Goal: Check status: Check status

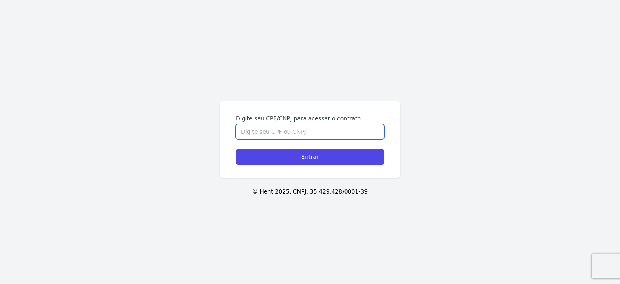
click at [342, 133] on input "Digite seu CPF/CNPJ para acessar o contrato" at bounding box center [310, 131] width 149 height 15
type input "113"
click at [236, 149] on input "Entrar" at bounding box center [310, 157] width 149 height 16
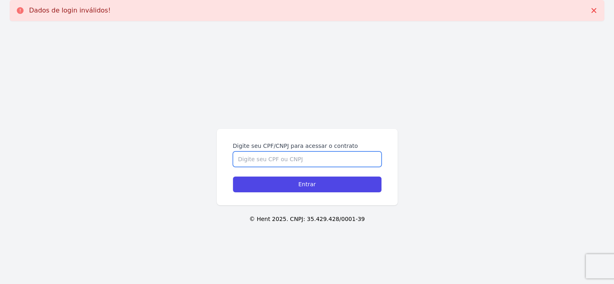
click at [289, 154] on input "Digite seu CPF/CNPJ para acessar o contrato" at bounding box center [307, 158] width 149 height 15
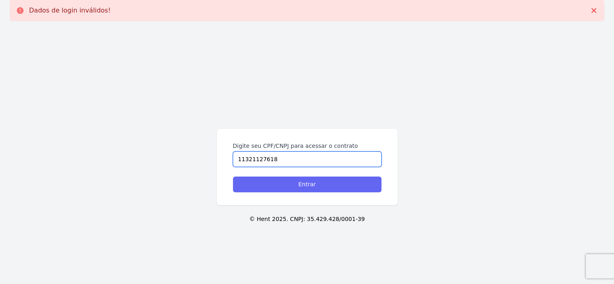
type input "11321127618"
click at [323, 190] on input "Entrar" at bounding box center [307, 184] width 149 height 16
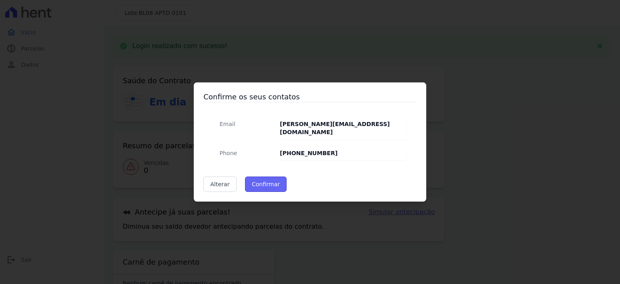
click at [265, 182] on button "Confirmar" at bounding box center [266, 183] width 42 height 15
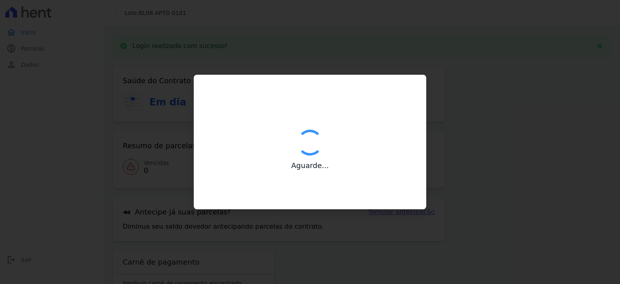
type input "Contatos confirmados com sucesso."
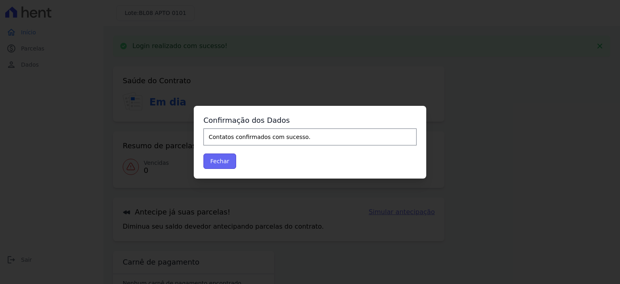
click at [226, 164] on button "Fechar" at bounding box center [219, 160] width 33 height 15
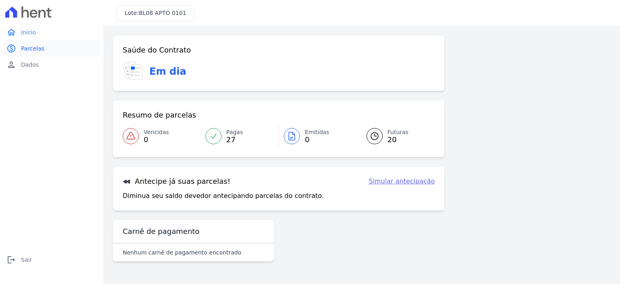
click at [36, 52] on span "Parcelas" at bounding box center [32, 48] width 23 height 8
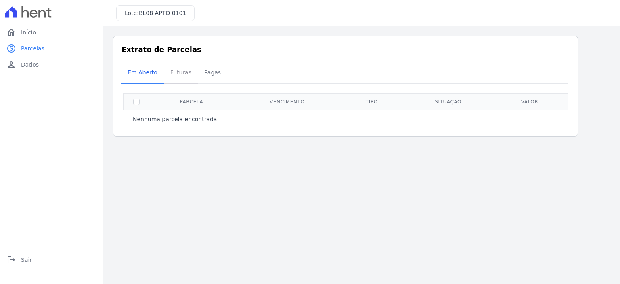
click at [187, 77] on span "Futuras" at bounding box center [181, 72] width 31 height 16
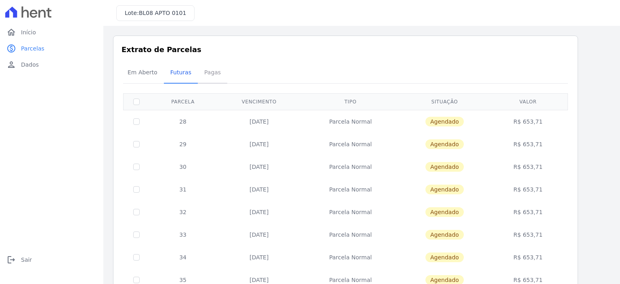
click at [207, 74] on span "Pagas" at bounding box center [212, 72] width 26 height 16
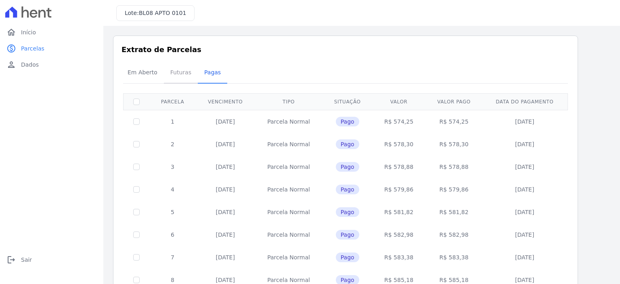
click at [175, 74] on span "Futuras" at bounding box center [181, 72] width 31 height 16
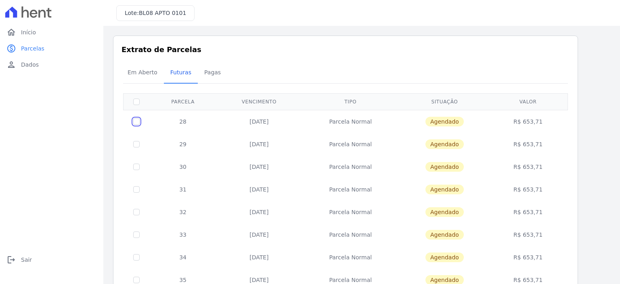
click at [134, 121] on input "checkbox" at bounding box center [136, 121] width 6 height 6
checkbox input "true"
click at [207, 77] on span "Pagas" at bounding box center [212, 72] width 26 height 16
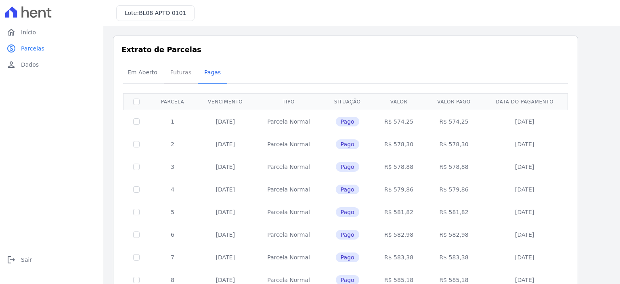
click at [172, 74] on span "Futuras" at bounding box center [181, 72] width 31 height 16
